Goal: Task Accomplishment & Management: Use online tool/utility

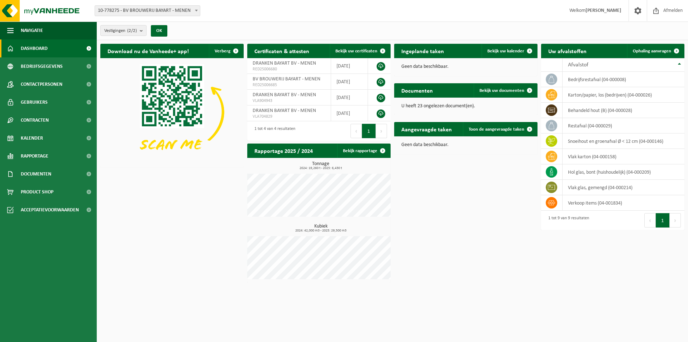
click at [172, 10] on span "10-778275 - BV BROUWERIJ BAYART - MENEN" at bounding box center [147, 11] width 105 height 10
select select "21060"
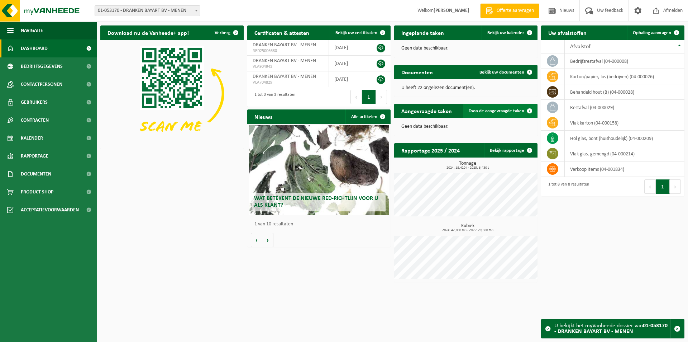
click at [510, 112] on span "Toon de aangevraagde taken" at bounding box center [497, 111] width 56 height 5
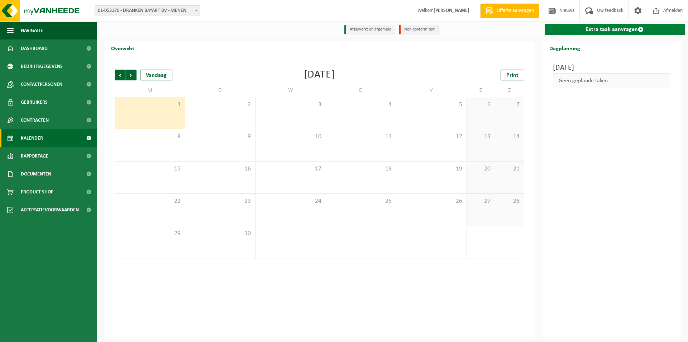
click at [602, 29] on link "Extra taak aanvragen" at bounding box center [615, 29] width 141 height 11
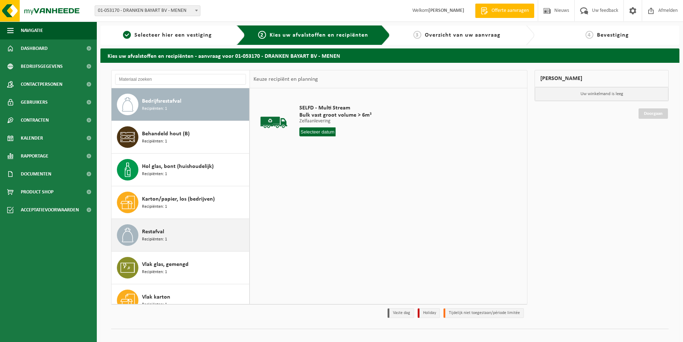
click at [182, 241] on div "Restafval Recipiënten: 1" at bounding box center [194, 235] width 105 height 22
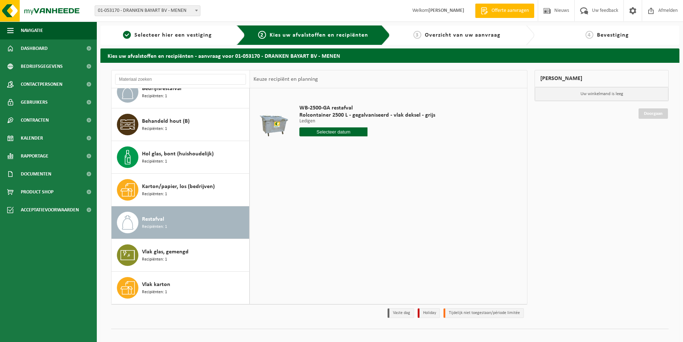
click at [327, 132] on input "text" at bounding box center [333, 131] width 68 height 9
click at [331, 172] on div "3" at bounding box center [331, 172] width 13 height 11
type input "Van [DATE]"
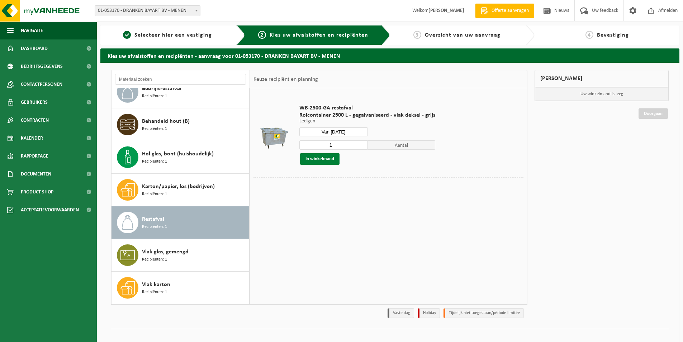
click at [322, 156] on button "In winkelmand" at bounding box center [319, 158] width 39 height 11
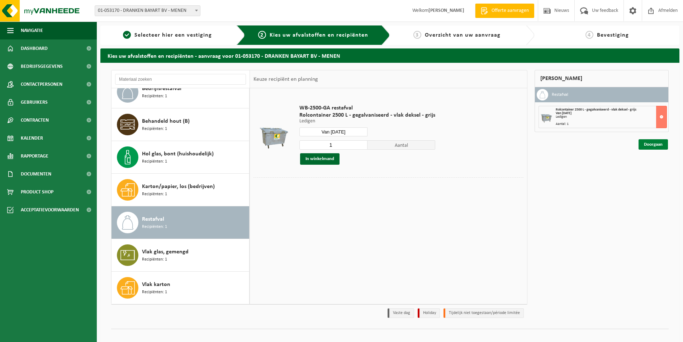
click at [656, 146] on link "Doorgaan" at bounding box center [652, 144] width 29 height 10
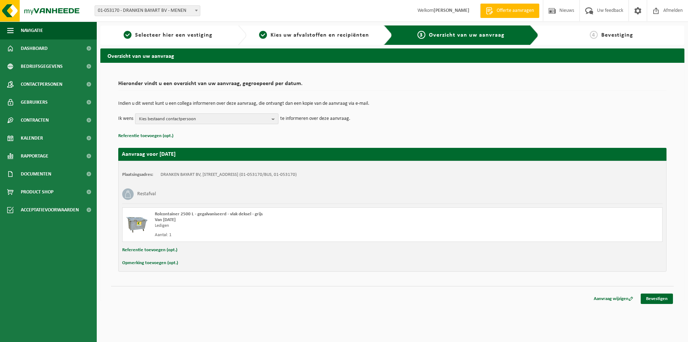
click at [254, 117] on span "Kies bestaand contactpersoon" at bounding box center [204, 119] width 130 height 11
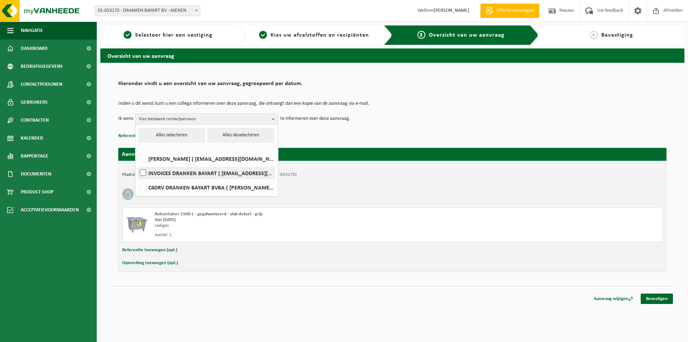
click at [145, 171] on label "INVOICES DRANKEN BAYART ( boekhouding@drankenbayart.be )" at bounding box center [206, 172] width 136 height 11
click at [137, 164] on input "INVOICES DRANKEN BAYART ( boekhouding@drankenbayart.be )" at bounding box center [137, 163] width 0 height 0
checkbox input "true"
click at [657, 299] on link "Bevestigen" at bounding box center [657, 298] width 32 height 10
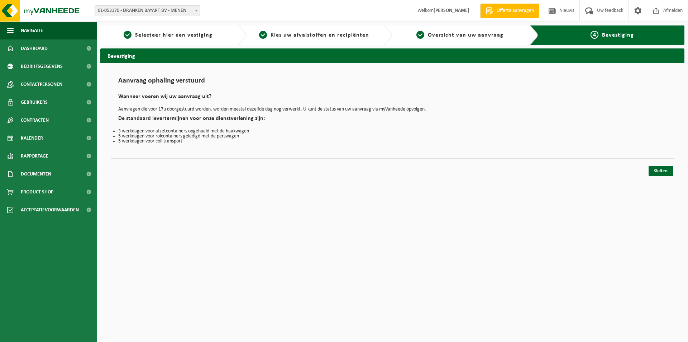
drag, startPoint x: 659, startPoint y: 170, endPoint x: 653, endPoint y: 163, distance: 8.9
click at [659, 170] on link "Sluiten" at bounding box center [661, 171] width 24 height 10
